Goal: Transaction & Acquisition: Purchase product/service

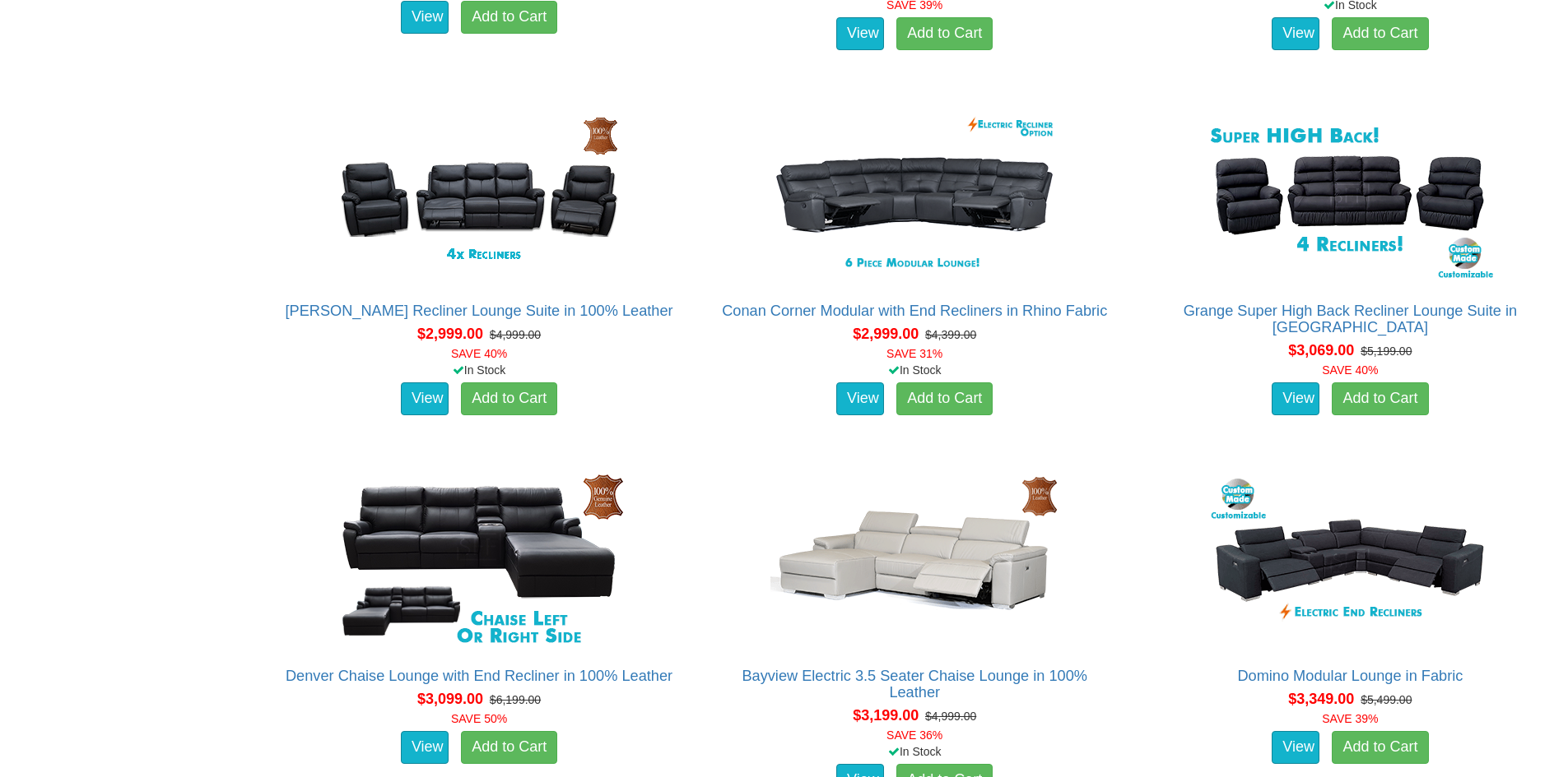
scroll to position [2879, 0]
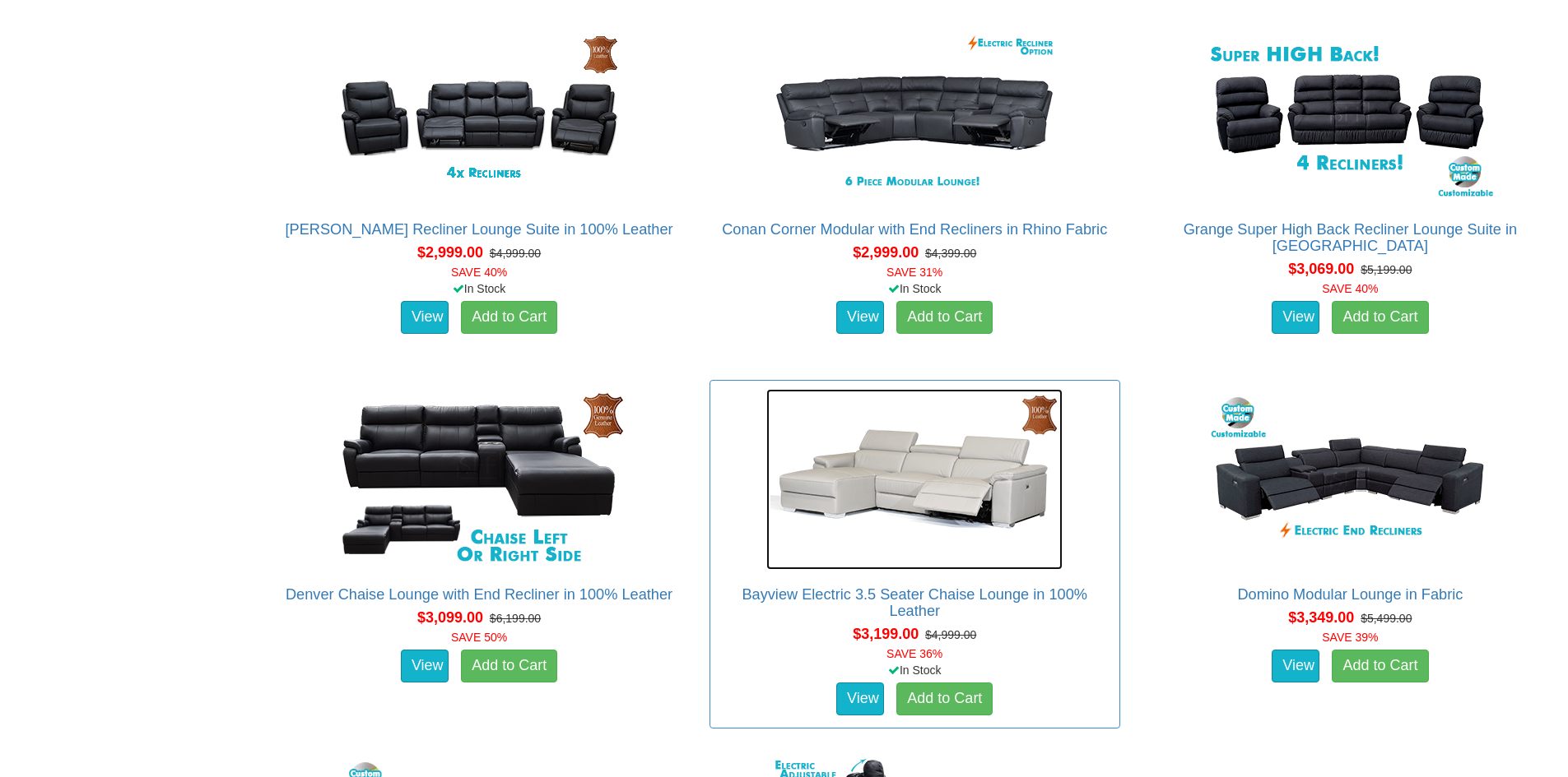
click at [919, 430] on img at bounding box center [914, 479] width 296 height 181
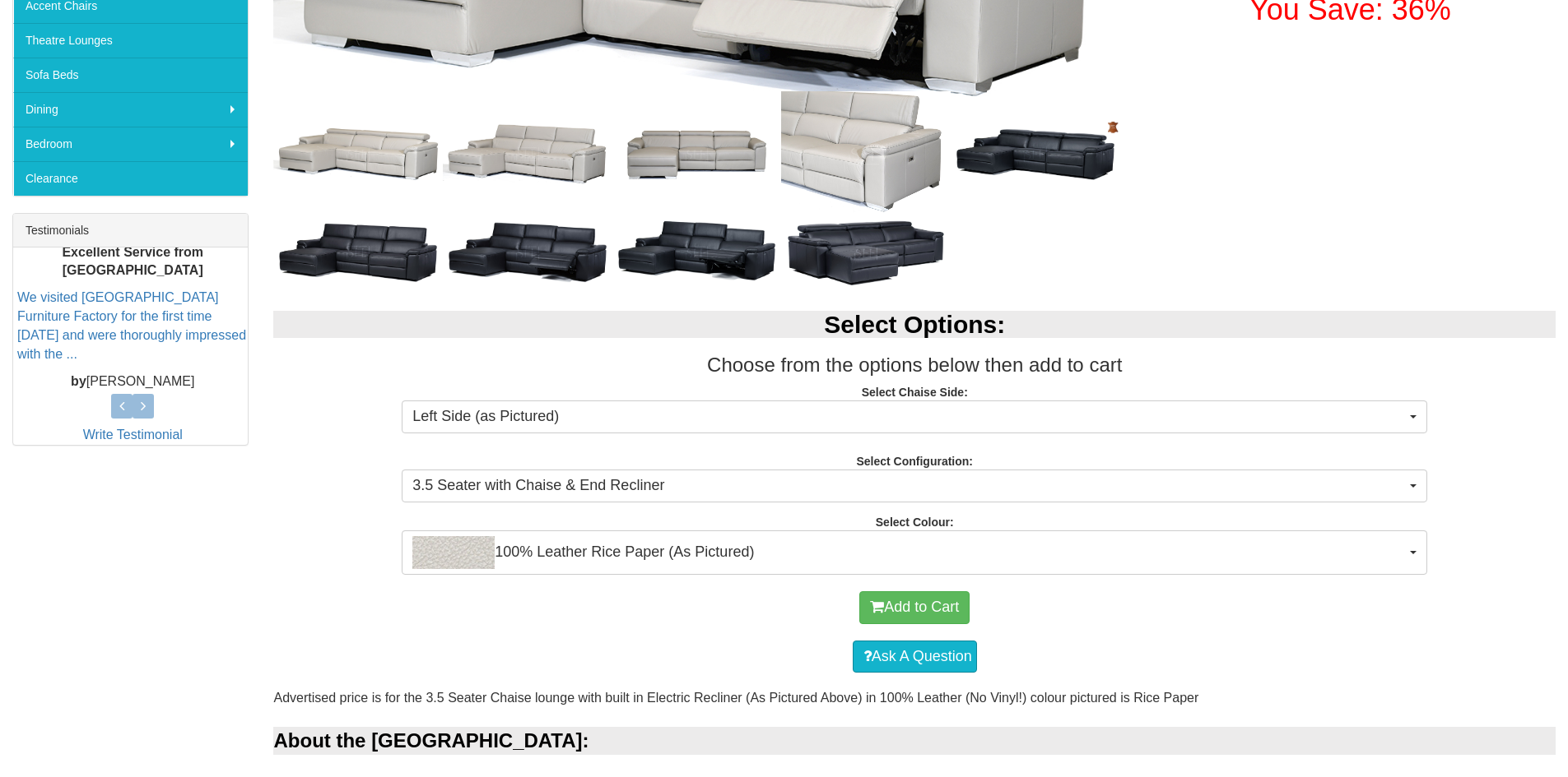
scroll to position [494, 0]
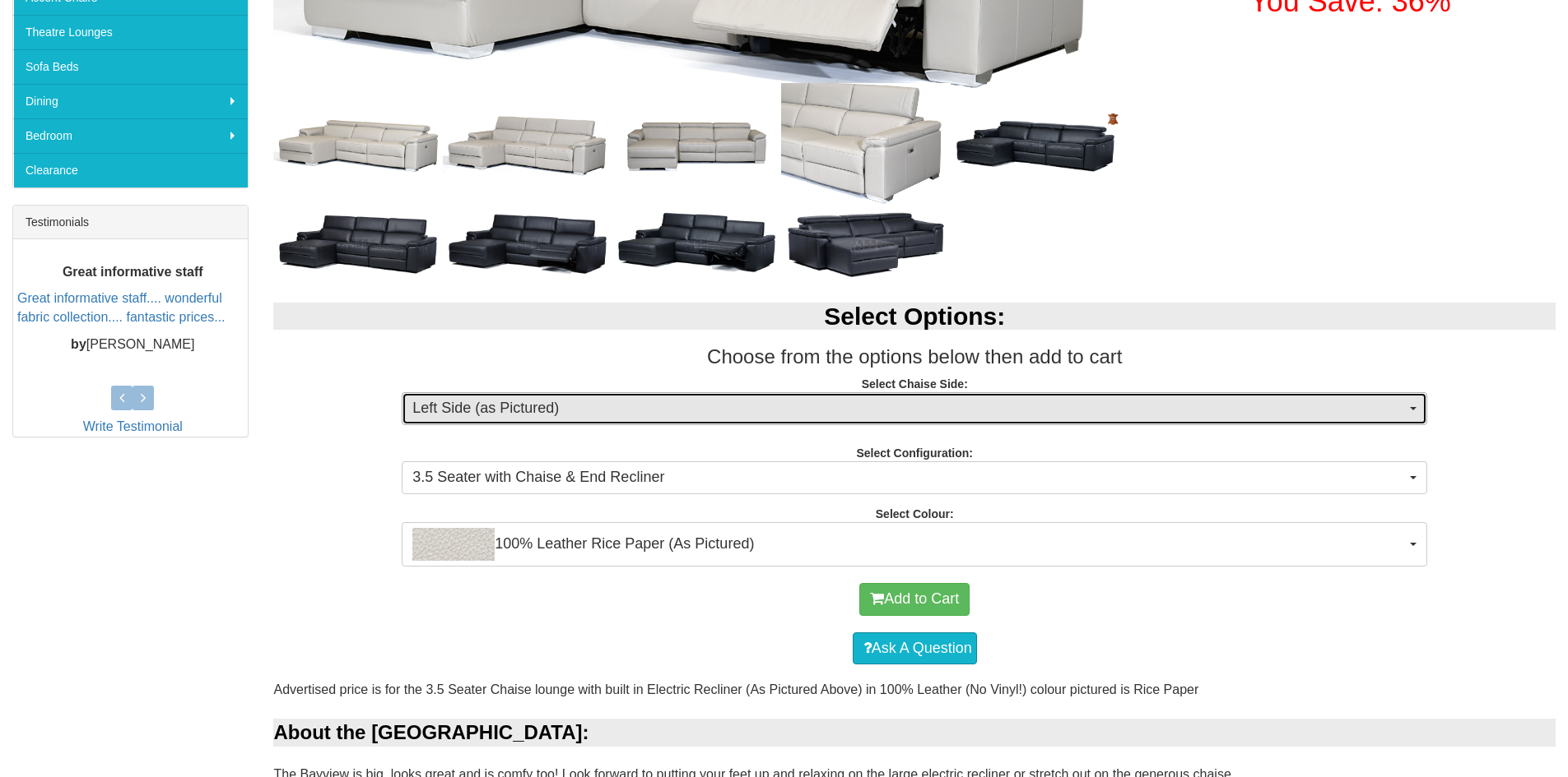
click at [602, 418] on span "Left Side (as Pictured)" at bounding box center [909, 409] width 993 height 22
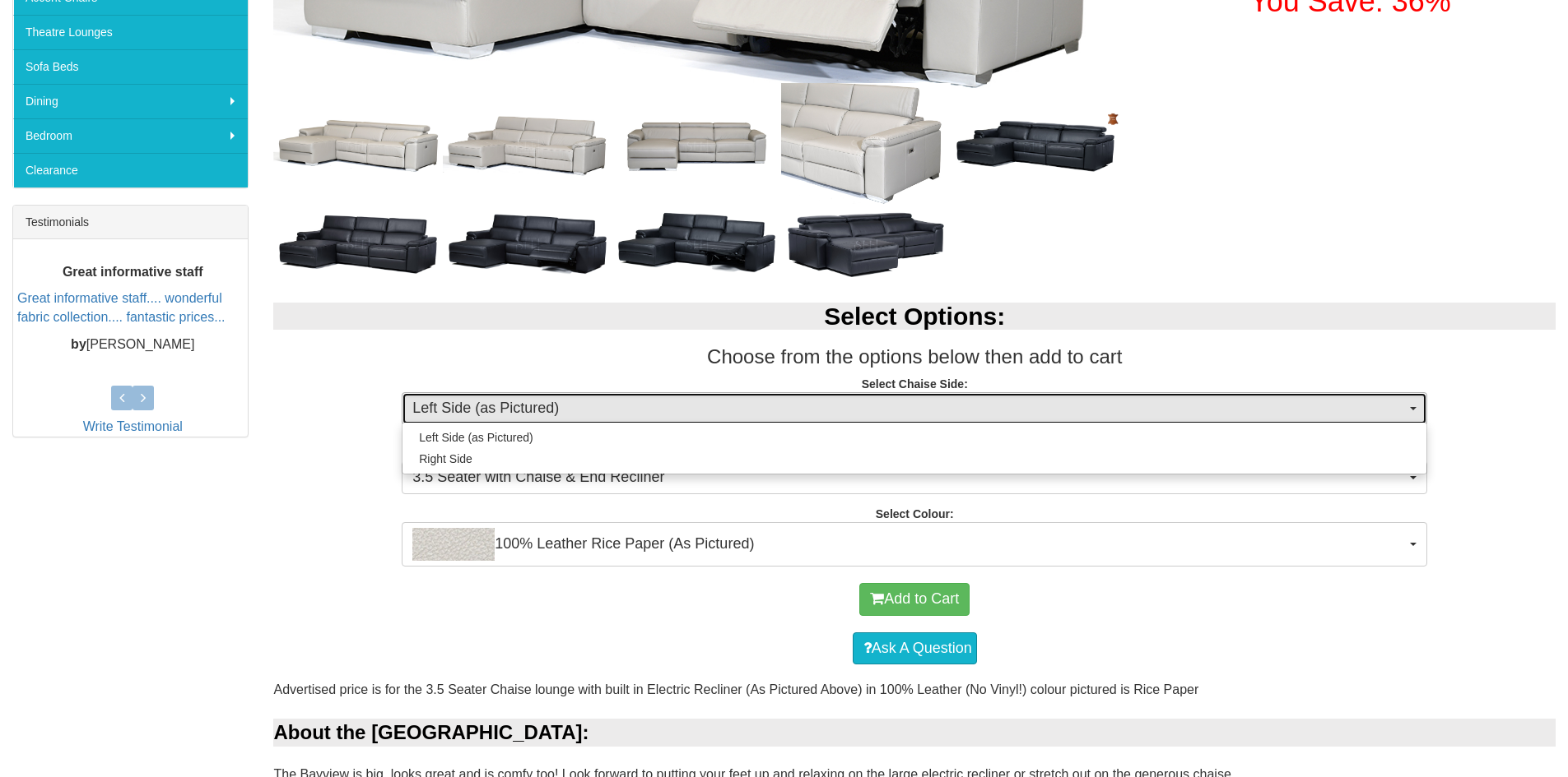
click at [602, 418] on span "Left Side (as Pictured)" at bounding box center [909, 409] width 993 height 22
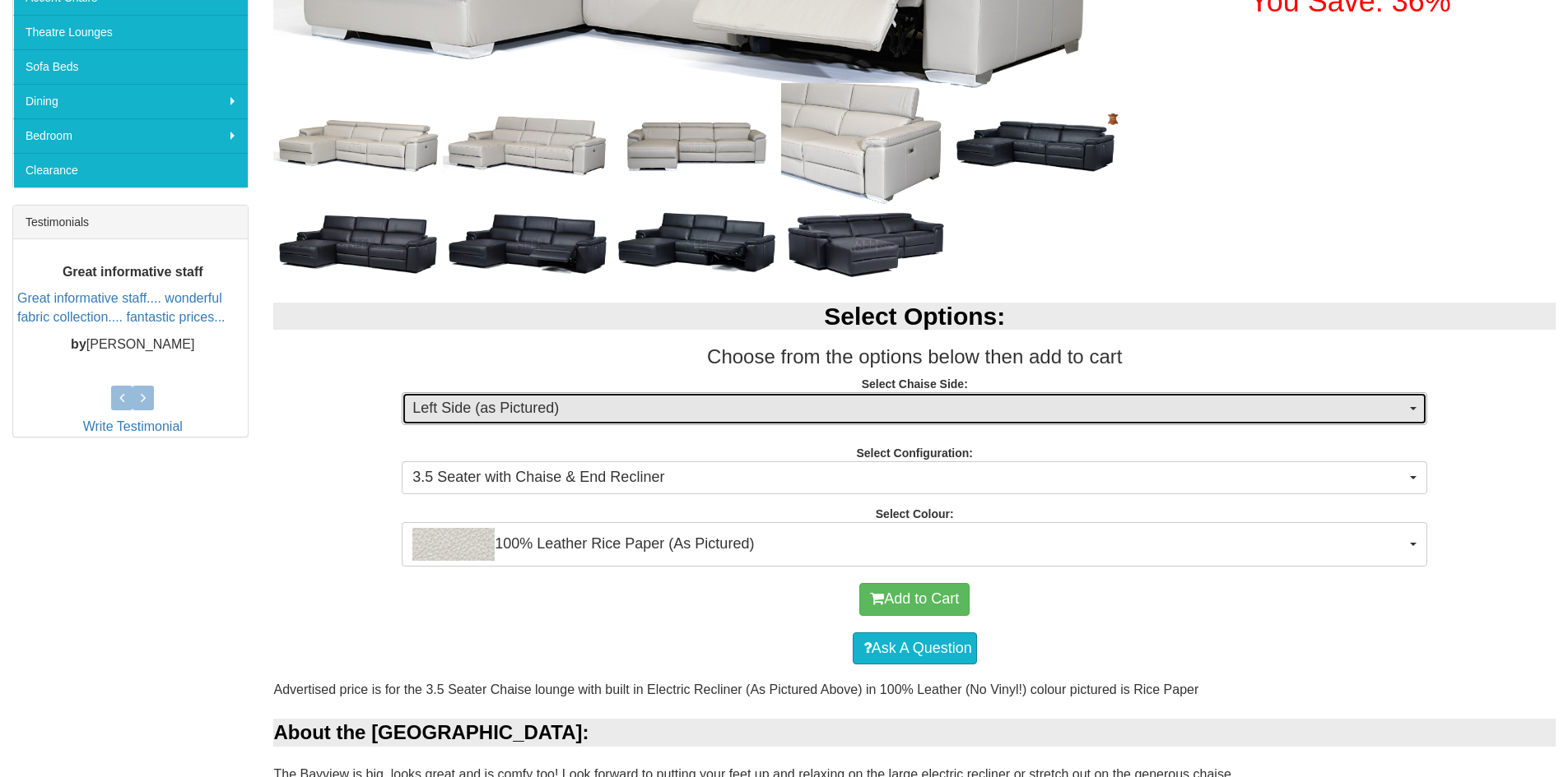
click at [602, 417] on span "Left Side (as Pictured)" at bounding box center [909, 409] width 993 height 22
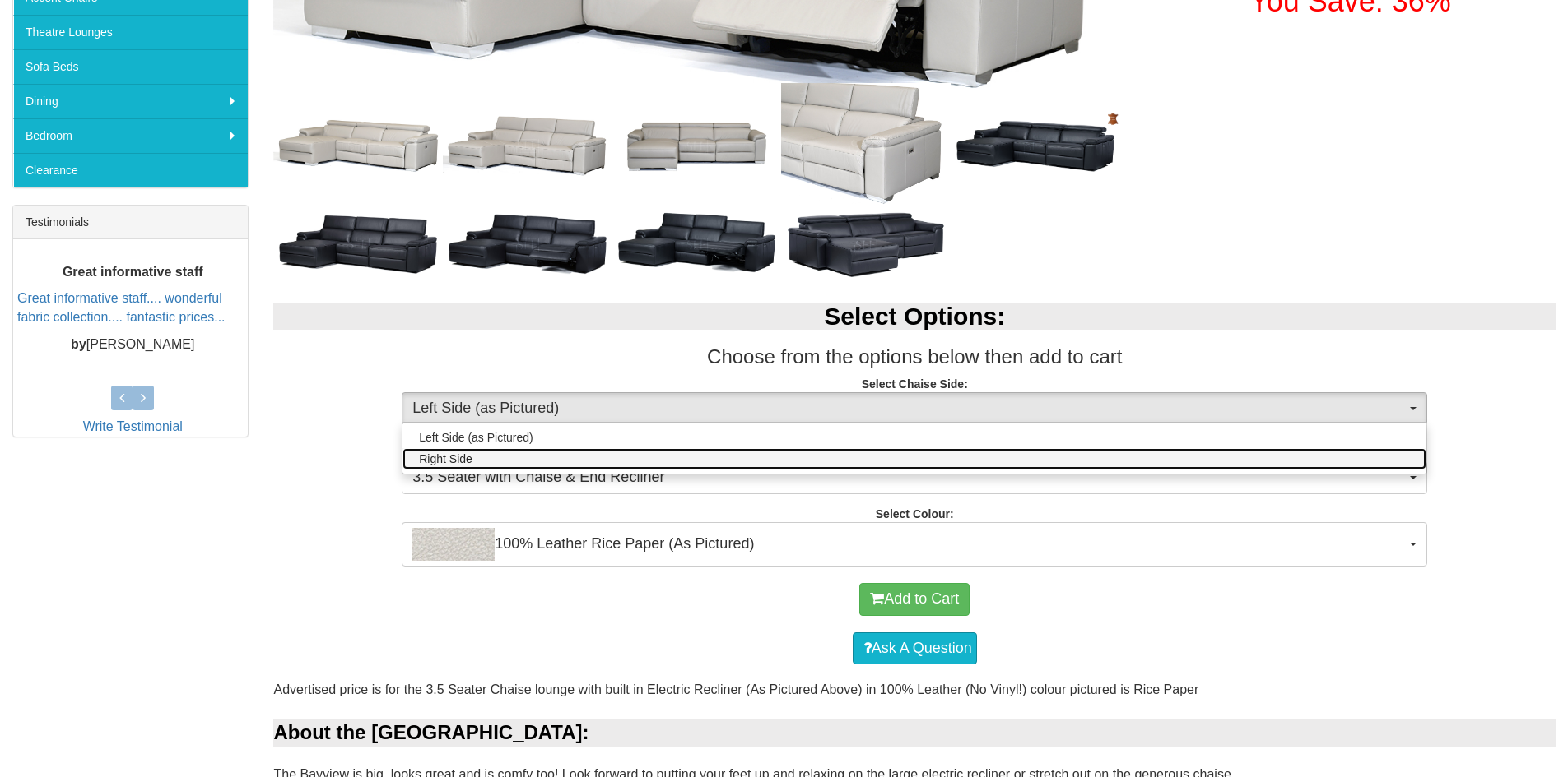
click at [586, 460] on link "Right Side" at bounding box center [914, 459] width 1024 height 22
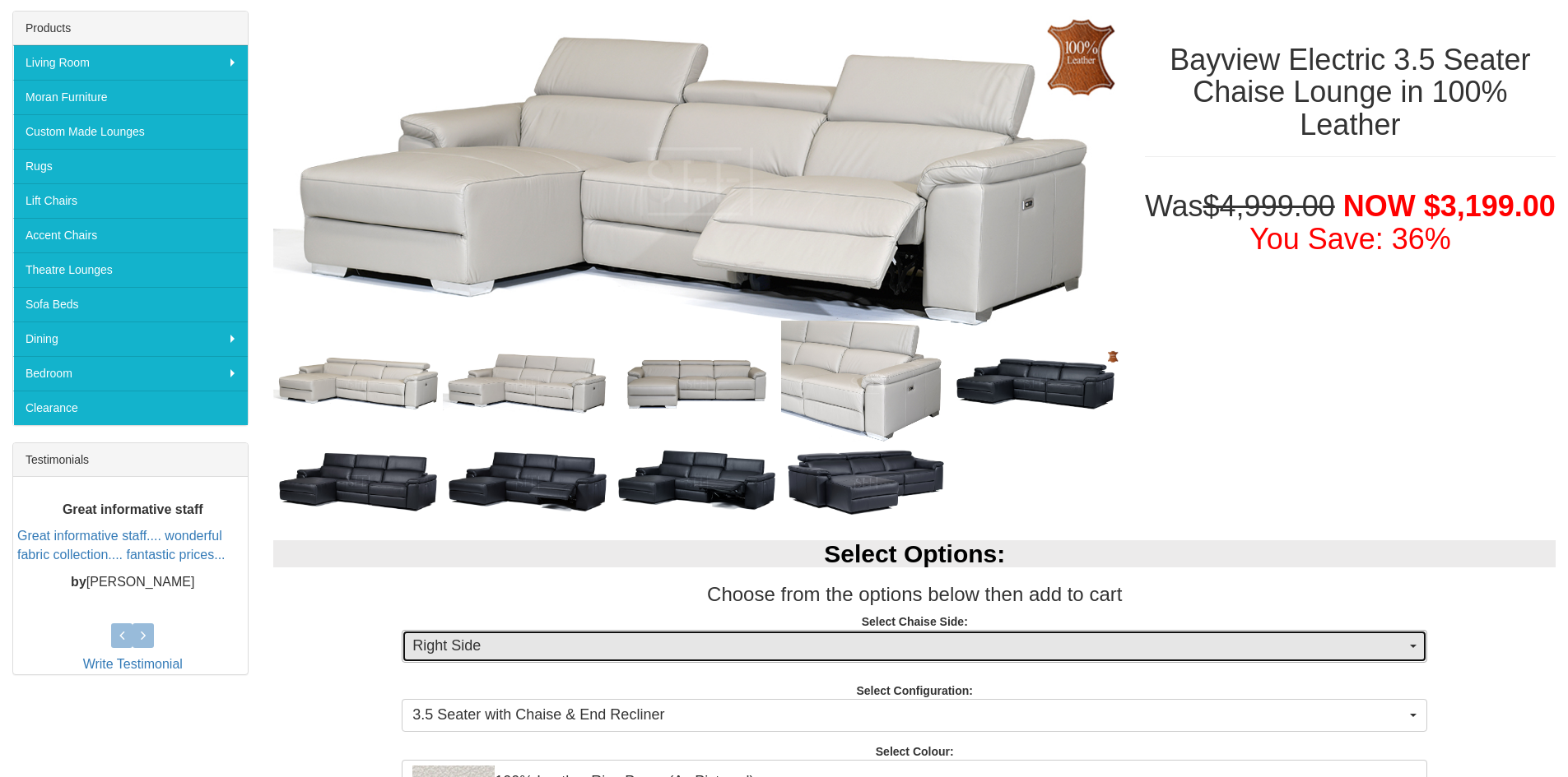
scroll to position [247, 0]
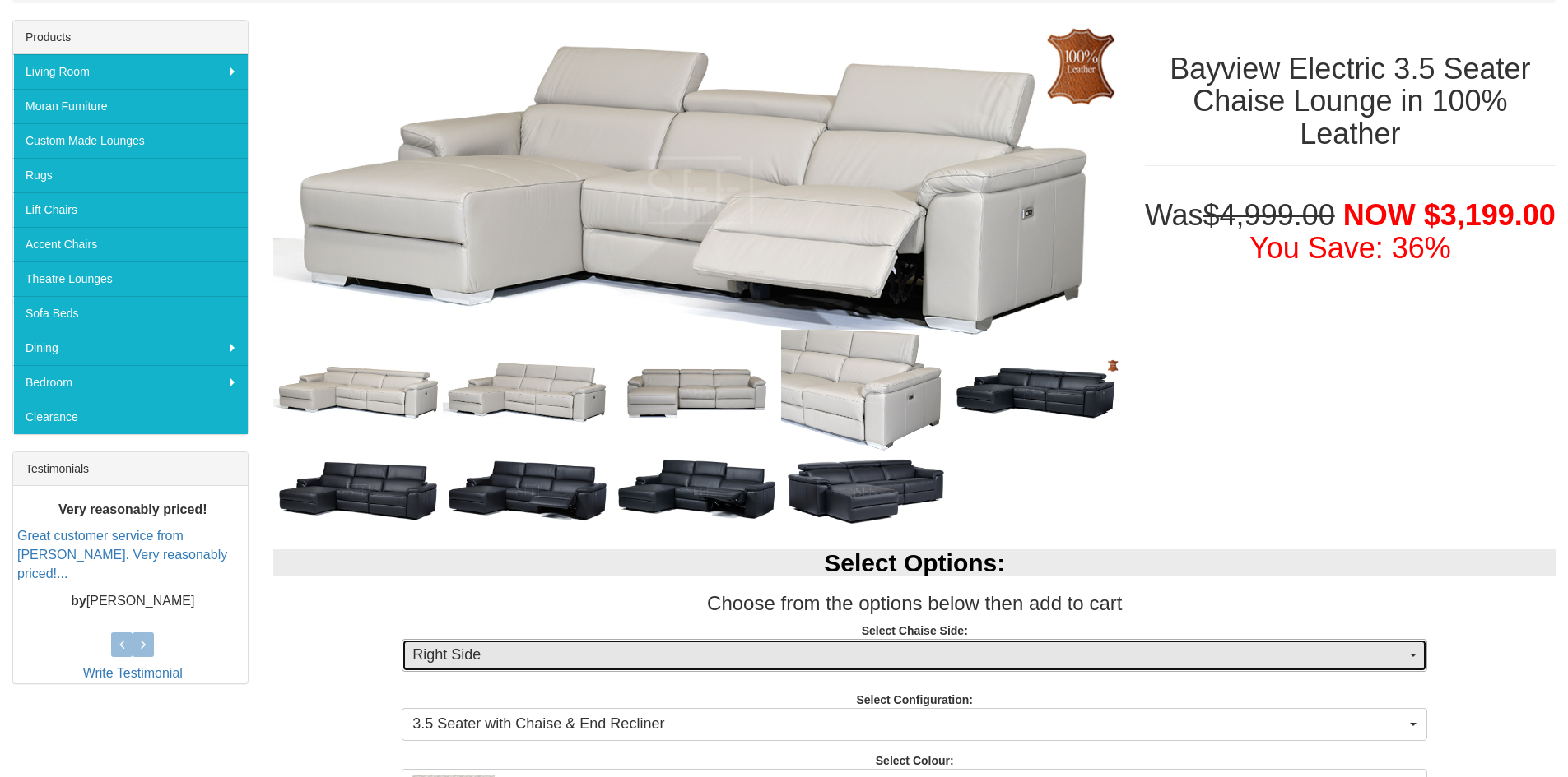
click at [501, 652] on span "Right Side" at bounding box center [909, 656] width 993 height 22
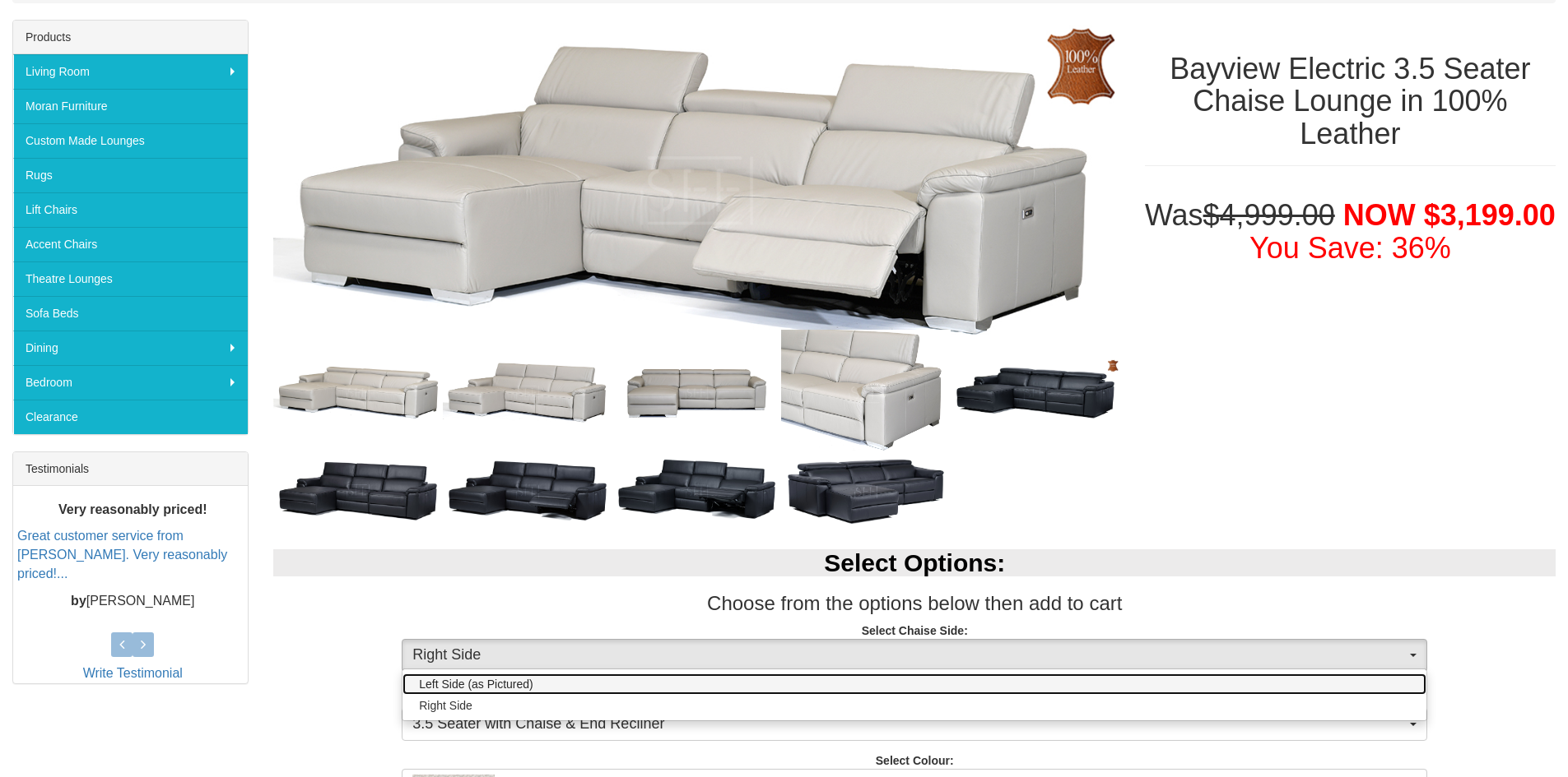
click at [445, 685] on span "Left Side (as Pictured)" at bounding box center [476, 684] width 114 height 16
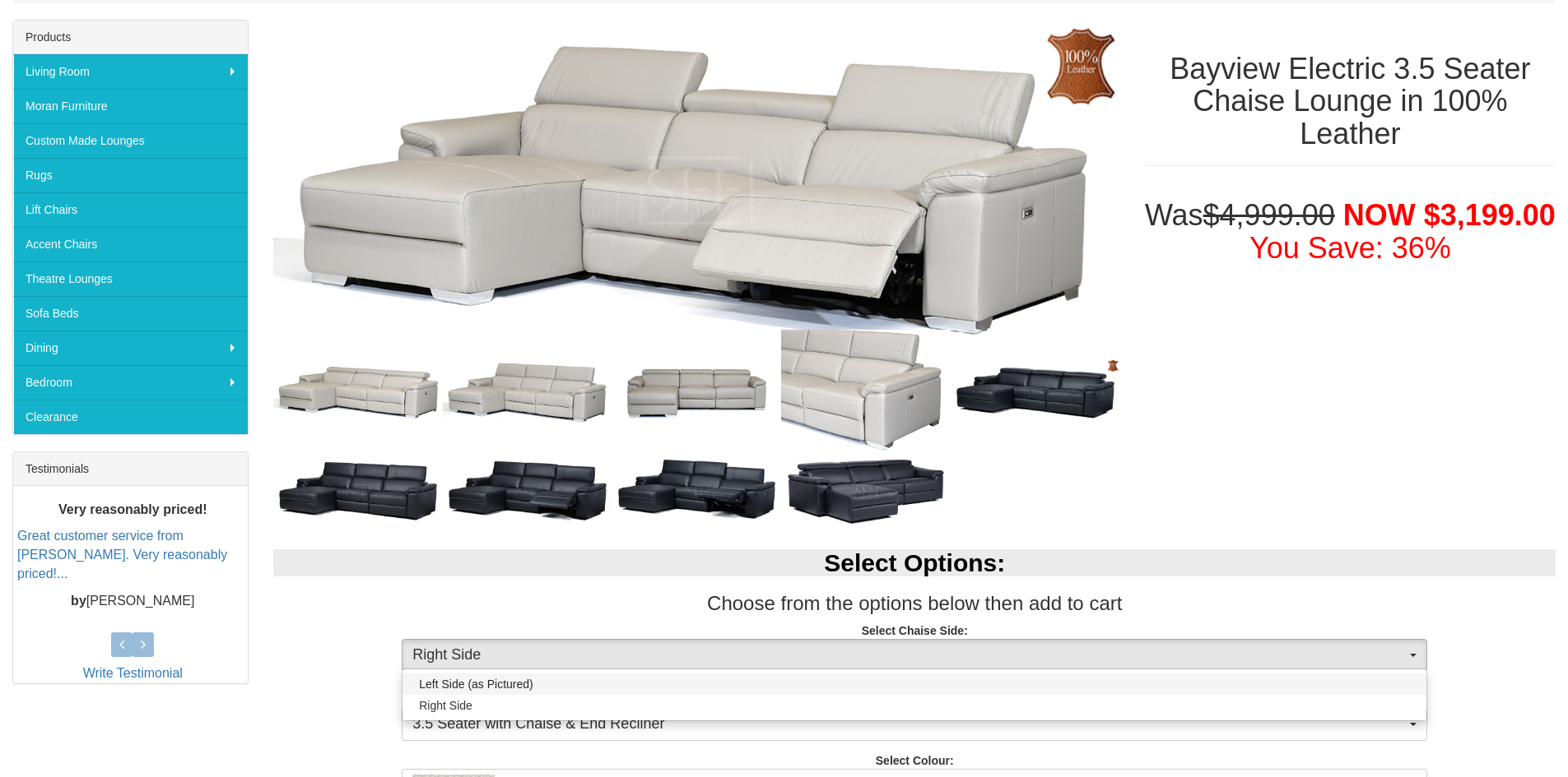
select select "265"
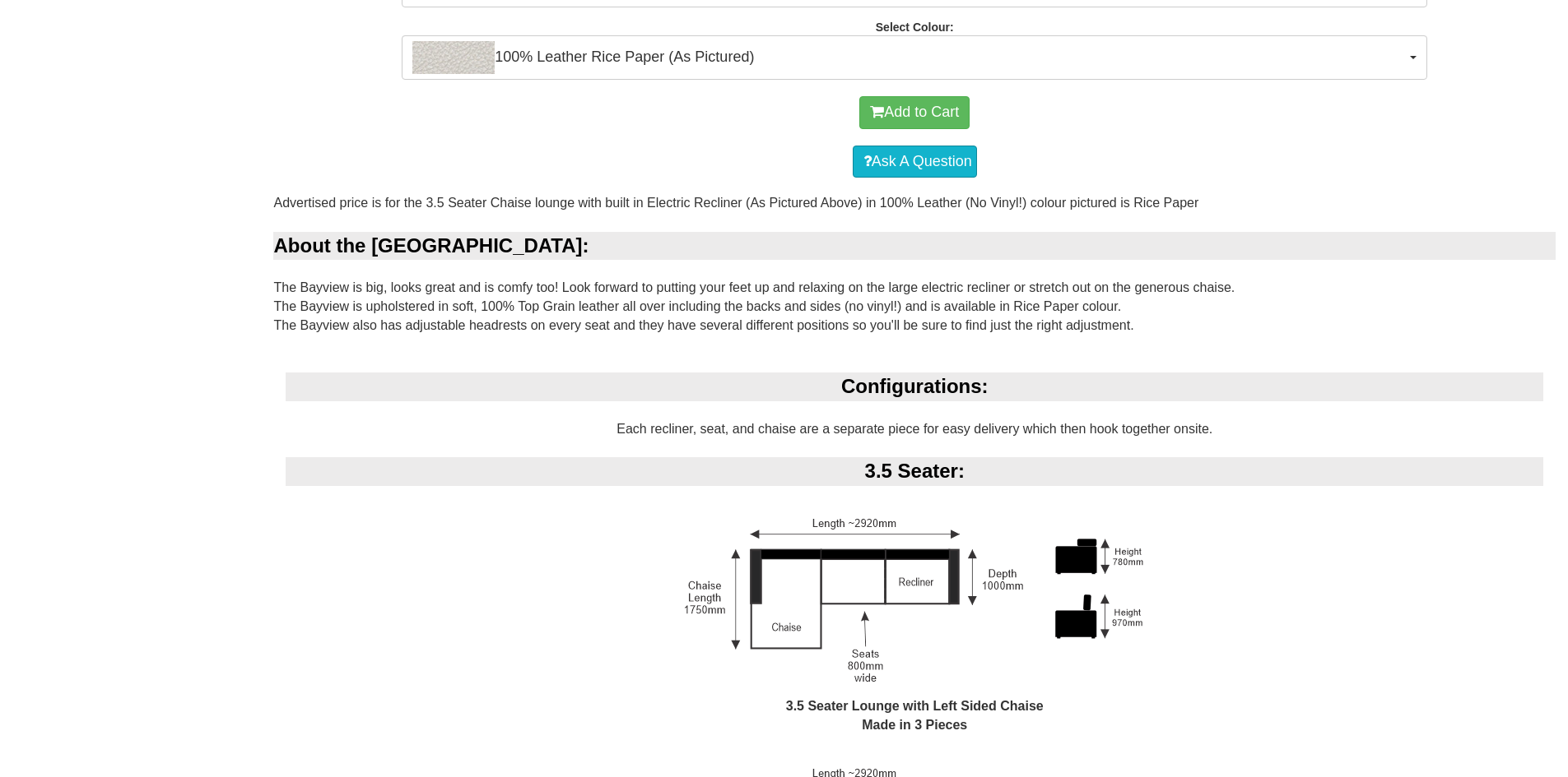
scroll to position [0, 0]
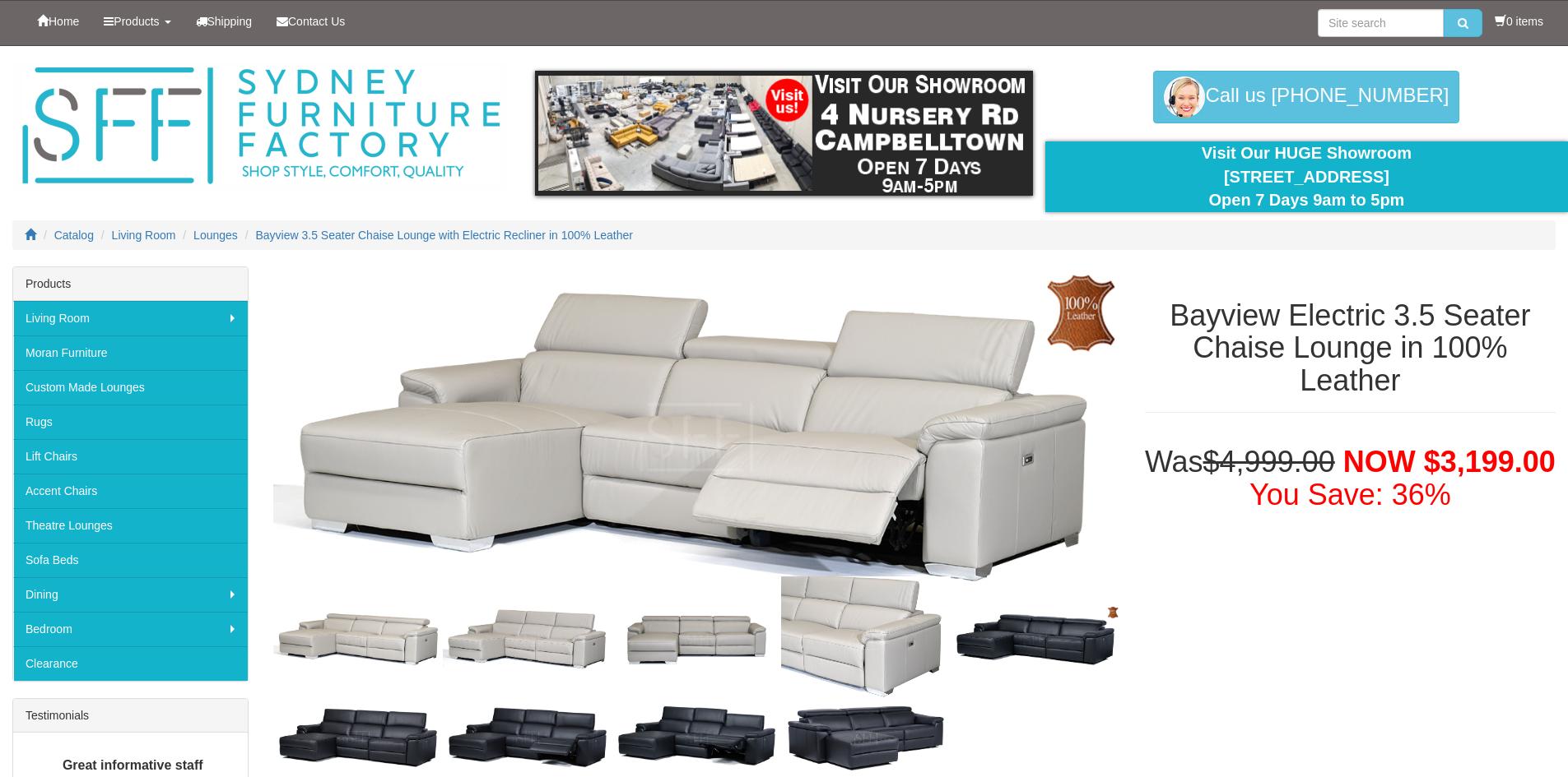
drag, startPoint x: 603, startPoint y: 313, endPoint x: 753, endPoint y: -72, distance: 413.2
drag, startPoint x: 656, startPoint y: 80, endPoint x: 678, endPoint y: 129, distance: 53.7
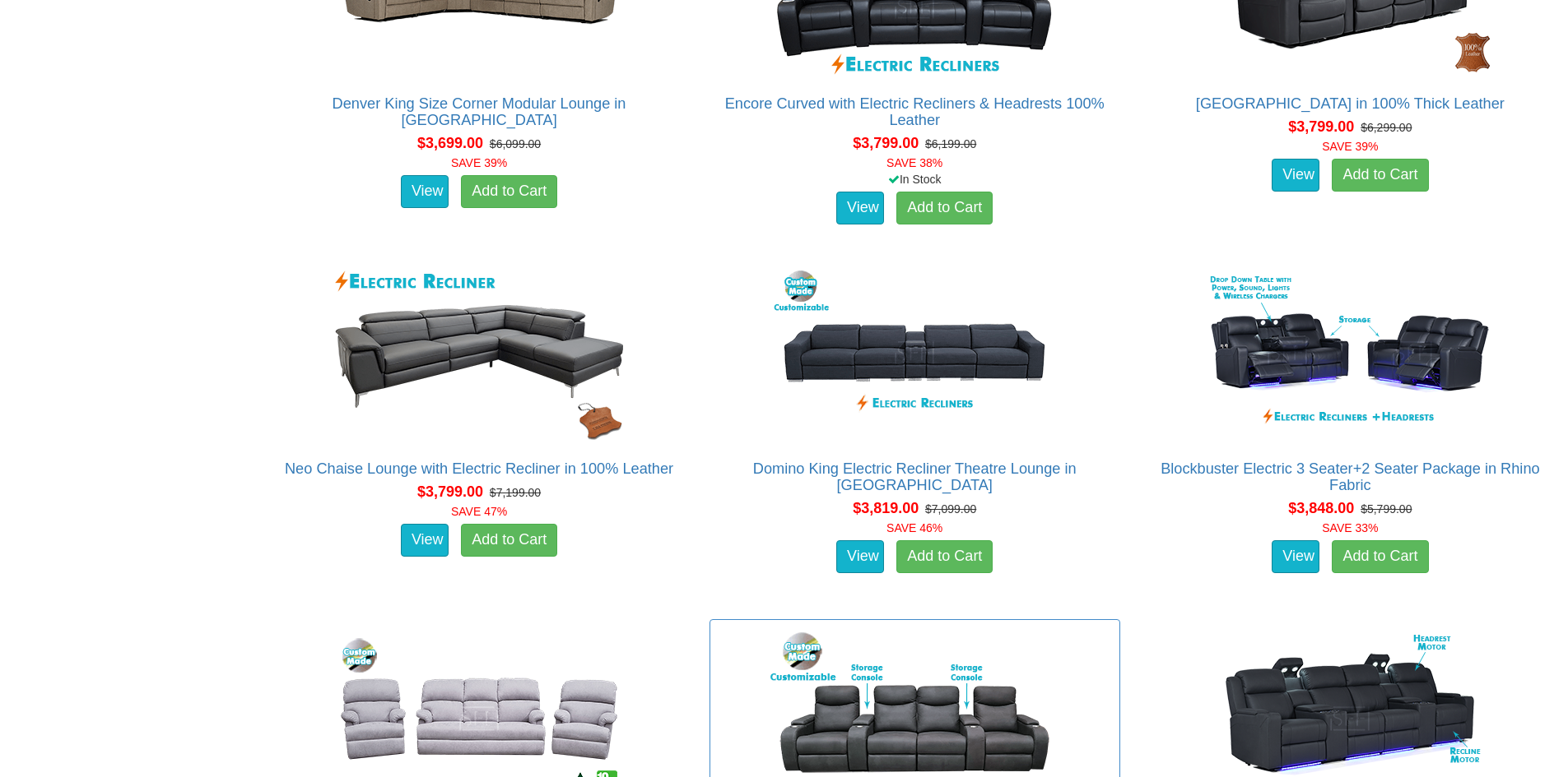
scroll to position [4607, 0]
